Goal: Browse casually

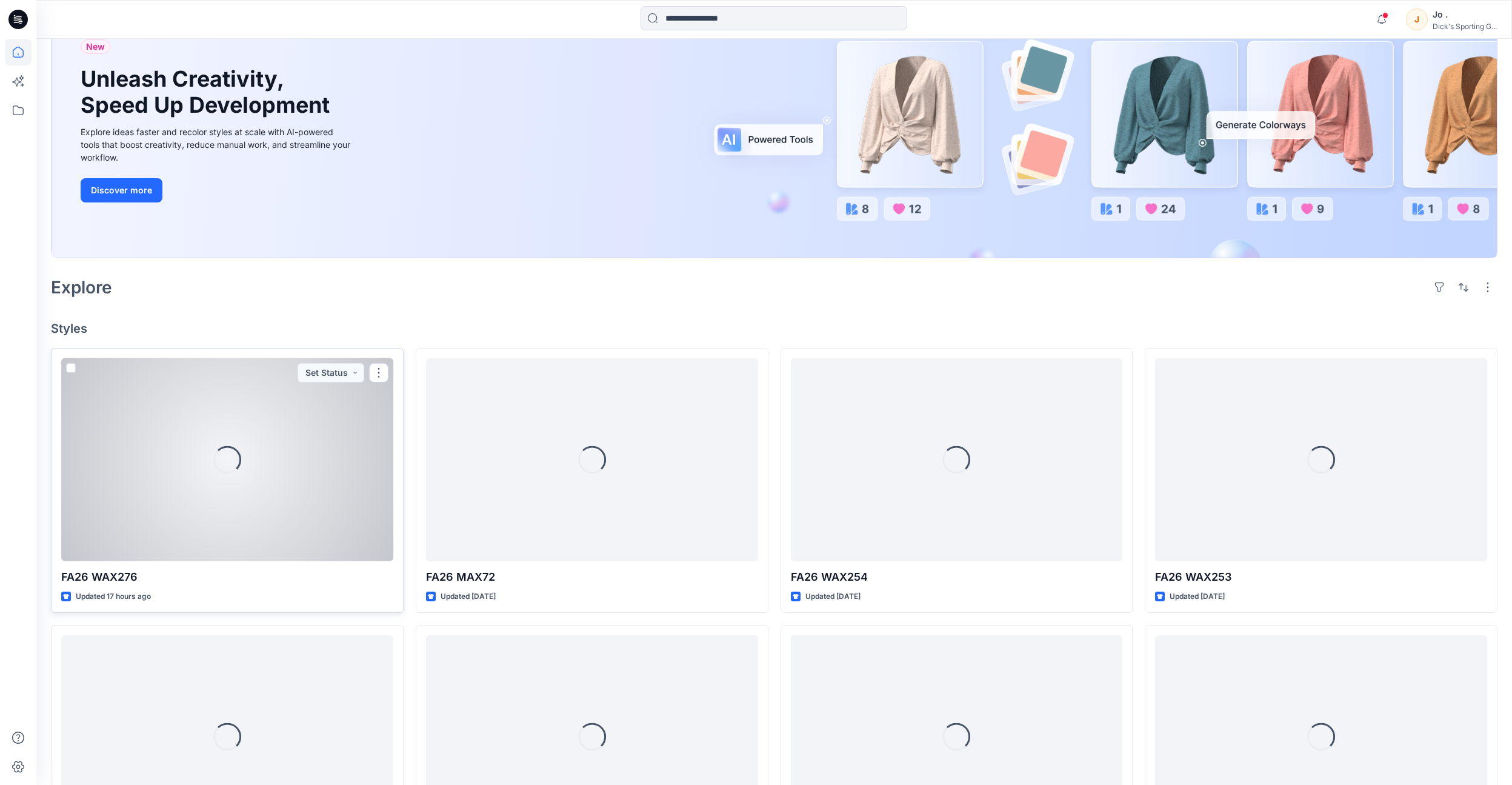
scroll to position [121, 0]
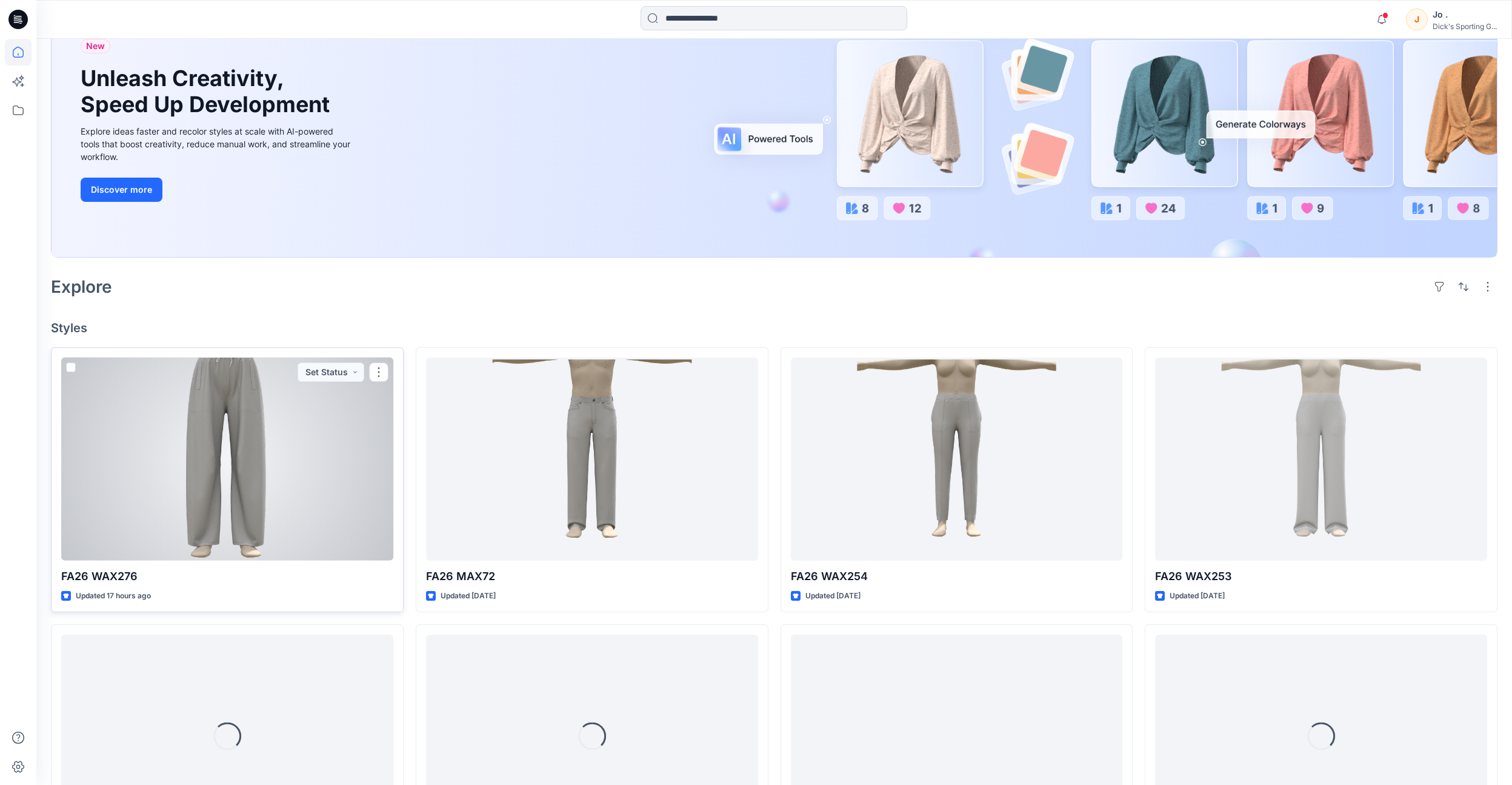
click at [284, 504] on div at bounding box center [227, 460] width 332 height 203
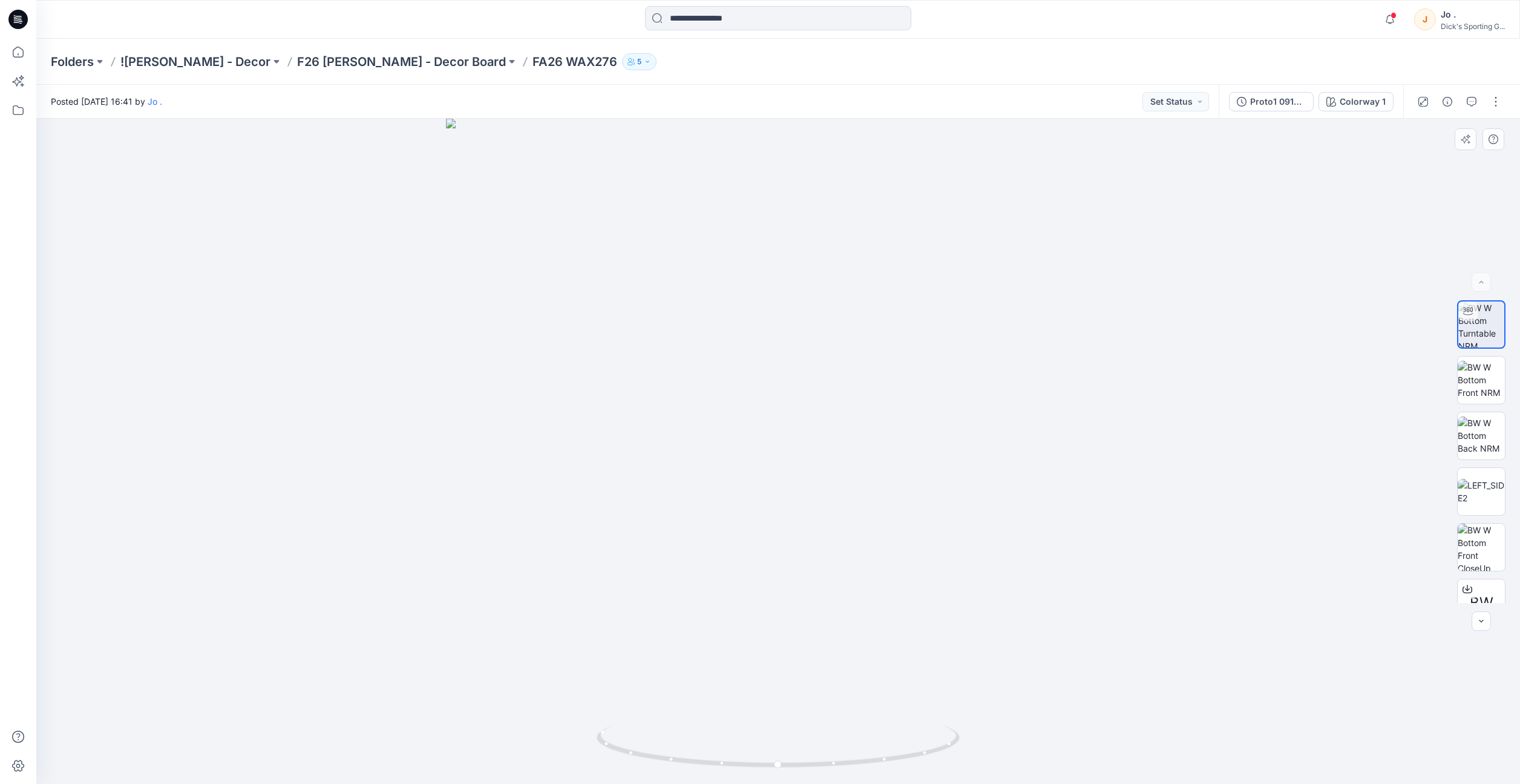
click at [902, 143] on div at bounding box center [778, 451] width 1484 height 665
drag, startPoint x: 822, startPoint y: 414, endPoint x: 896, endPoint y: 428, distance: 75.3
click at [896, 428] on div at bounding box center [778, 451] width 1484 height 665
click at [999, 149] on div at bounding box center [778, 451] width 1484 height 665
drag, startPoint x: 807, startPoint y: 345, endPoint x: 858, endPoint y: 355, distance: 52.0
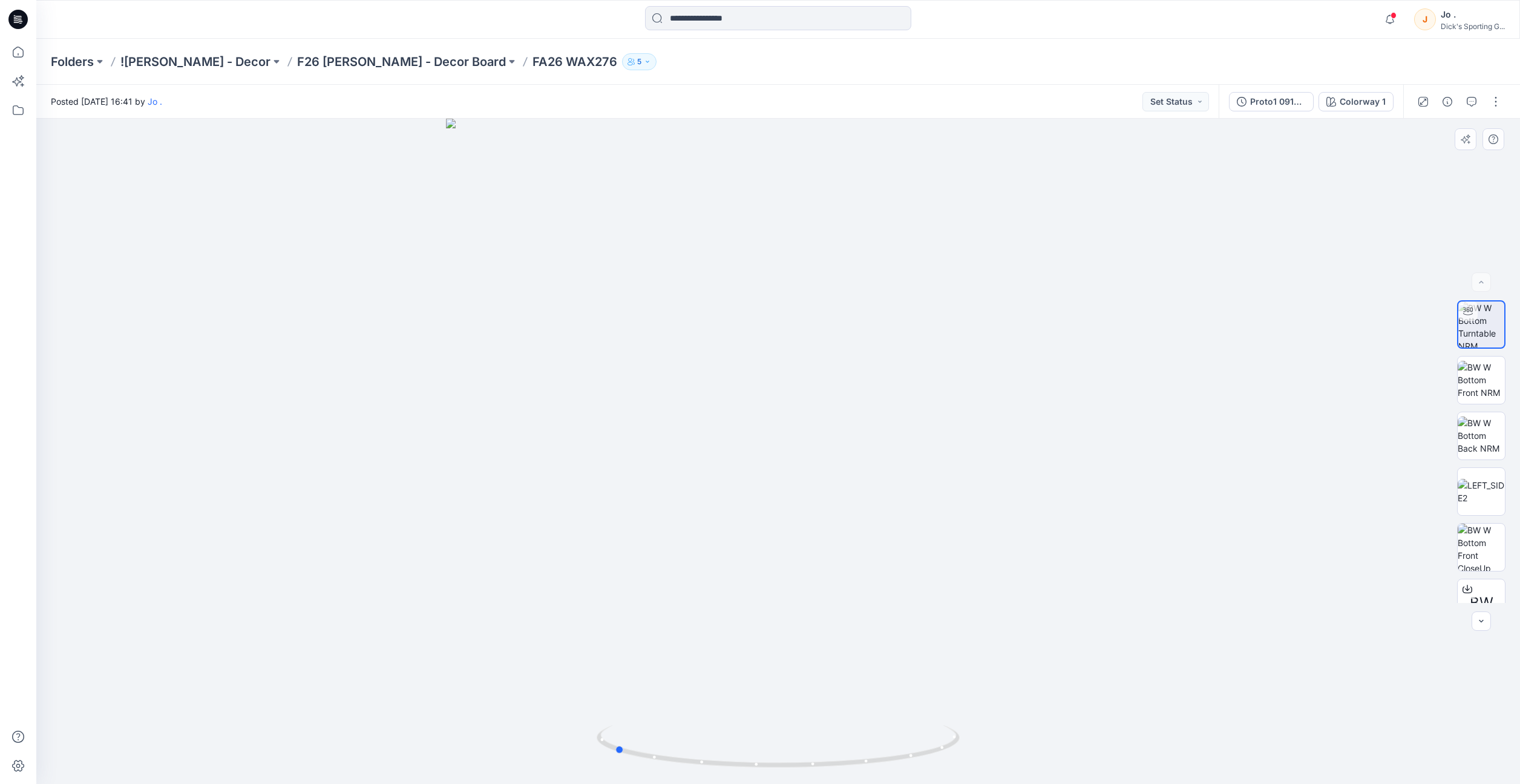
click at [858, 355] on div at bounding box center [778, 451] width 1484 height 665
click at [1224, 288] on div at bounding box center [778, 451] width 1484 height 665
drag, startPoint x: 802, startPoint y: 371, endPoint x: 784, endPoint y: 379, distance: 19.7
click at [784, 379] on div at bounding box center [778, 451] width 1484 height 665
